Goal: Task Accomplishment & Management: Manage account settings

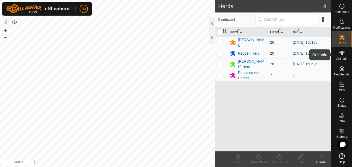
click at [345, 51] on icon at bounding box center [342, 53] width 6 height 6
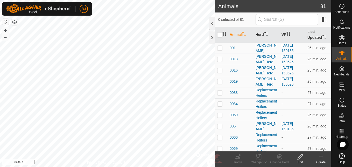
click at [258, 34] on th "Herd" at bounding box center [267, 35] width 26 height 16
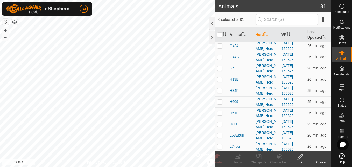
scroll to position [801, 0]
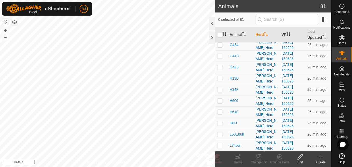
click at [247, 133] on div "L53Ebull" at bounding box center [241, 133] width 22 height 5
click at [232, 132] on span "L53Ebull" at bounding box center [237, 133] width 14 height 5
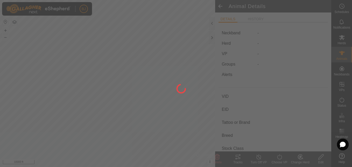
type input "L53Ebull"
type input "-"
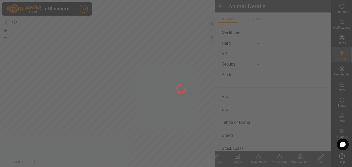
type input "0 kg"
type input "-"
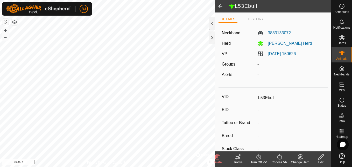
click at [303, 158] on icon at bounding box center [302, 158] width 1 height 1
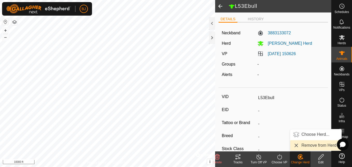
click at [298, 142] on link "Remove from Herd" at bounding box center [315, 145] width 51 height 10
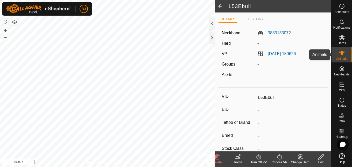
click at [346, 57] on span "Animals" at bounding box center [342, 58] width 11 height 3
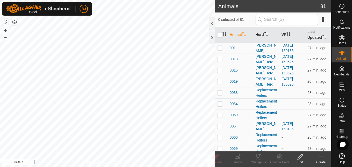
click at [264, 32] on icon "Activate to sort" at bounding box center [266, 34] width 4 height 4
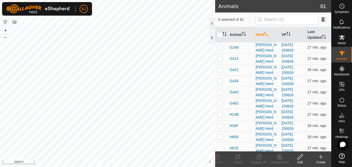
scroll to position [801, 0]
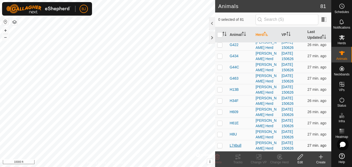
click at [236, 145] on span "L74bull" at bounding box center [236, 144] width 12 height 5
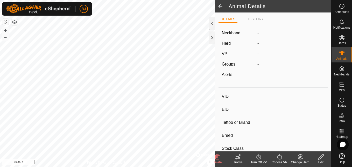
type input "L74bull"
type input "-"
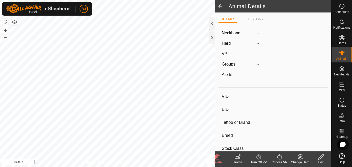
type input "0 kg"
type input "-"
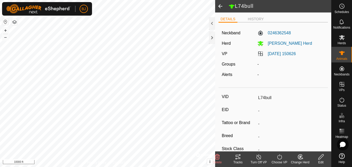
click at [229, 63] on label "Groups" at bounding box center [228, 64] width 13 height 4
click at [229, 62] on label "Groups" at bounding box center [228, 64] width 13 height 4
click at [299, 154] on icon at bounding box center [300, 156] width 6 height 6
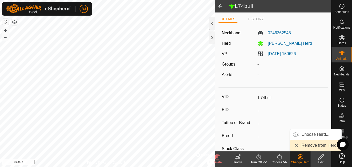
click at [301, 142] on link "Remove from Herd" at bounding box center [315, 145] width 51 height 10
